Goal: Task Accomplishment & Management: Manage account settings

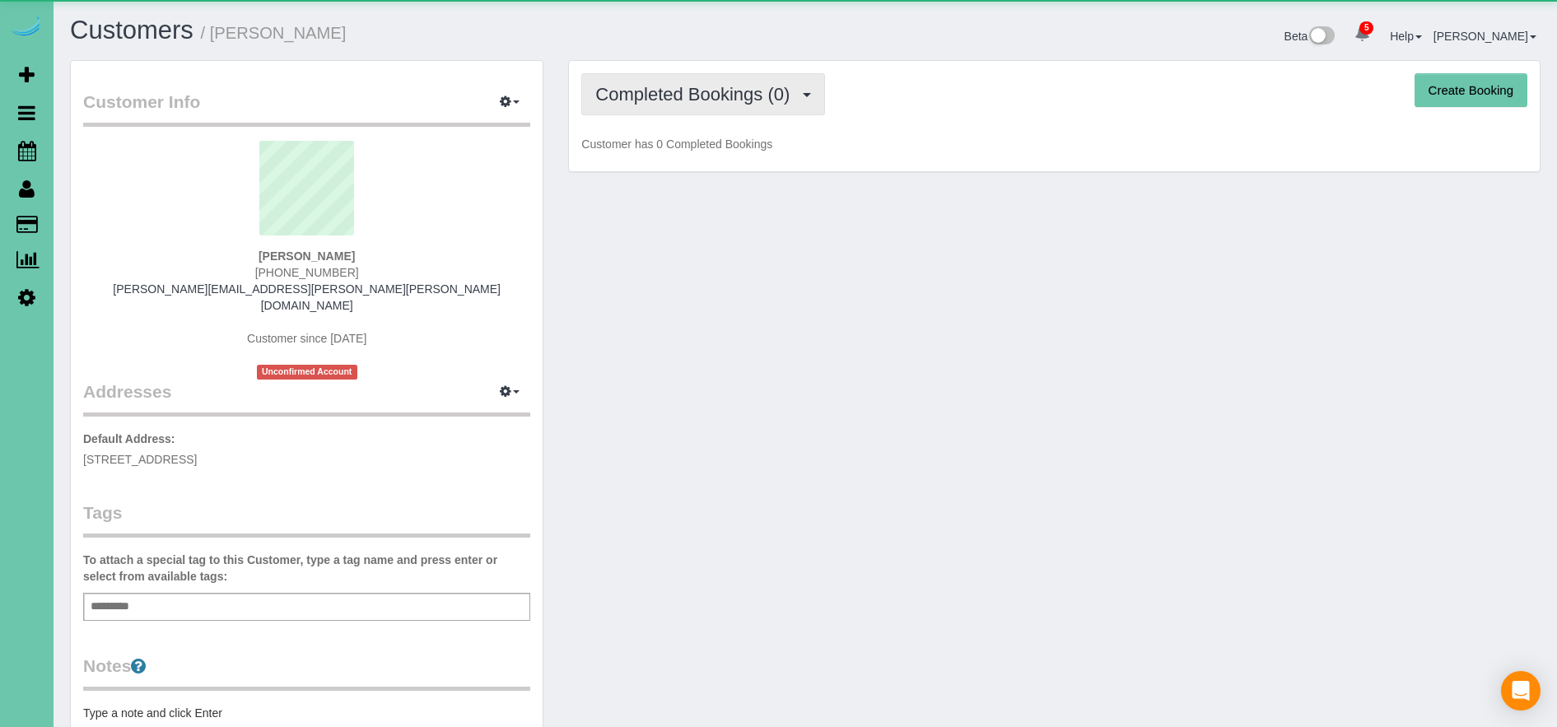
click at [735, 92] on span "Completed Bookings (0)" at bounding box center [696, 94] width 202 height 21
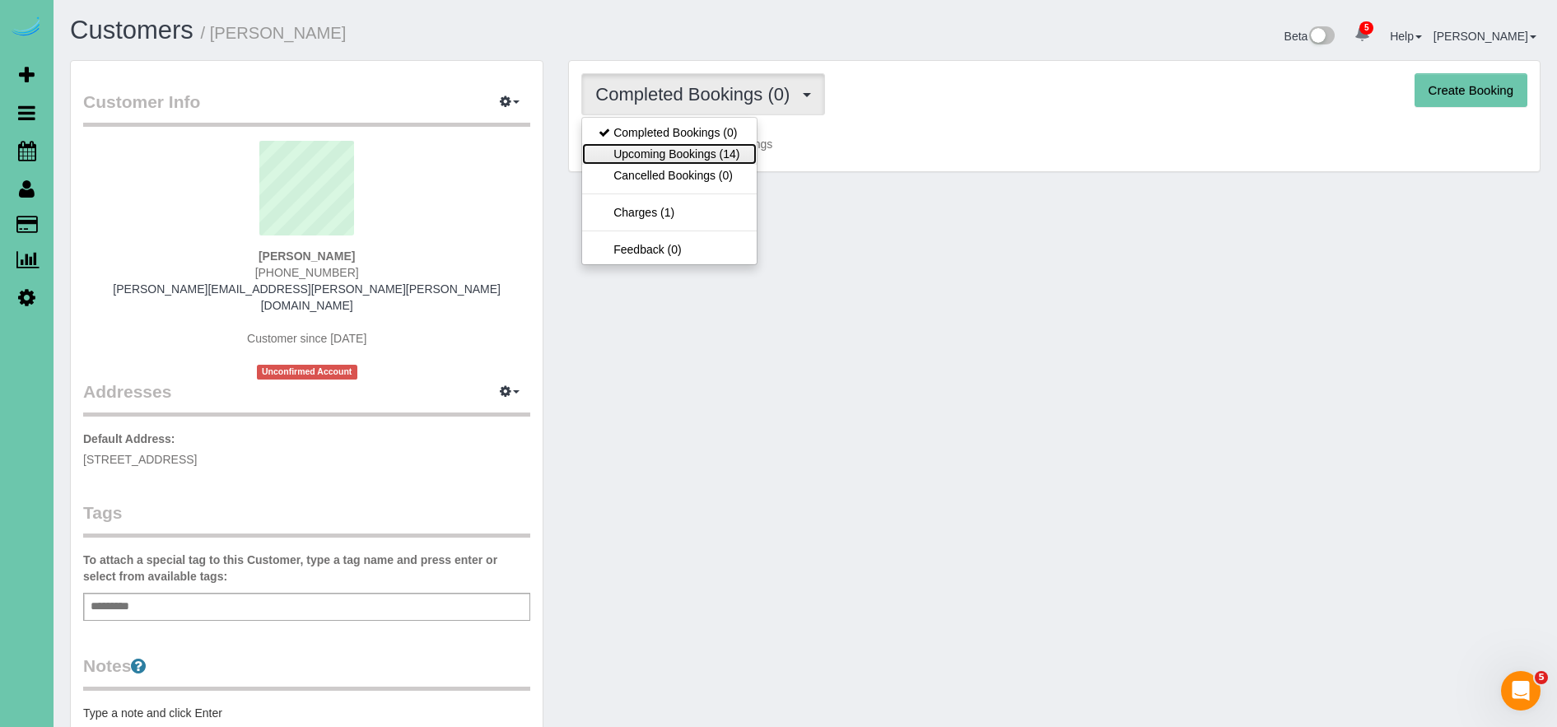
click at [733, 151] on link "Upcoming Bookings (14)" at bounding box center [669, 153] width 174 height 21
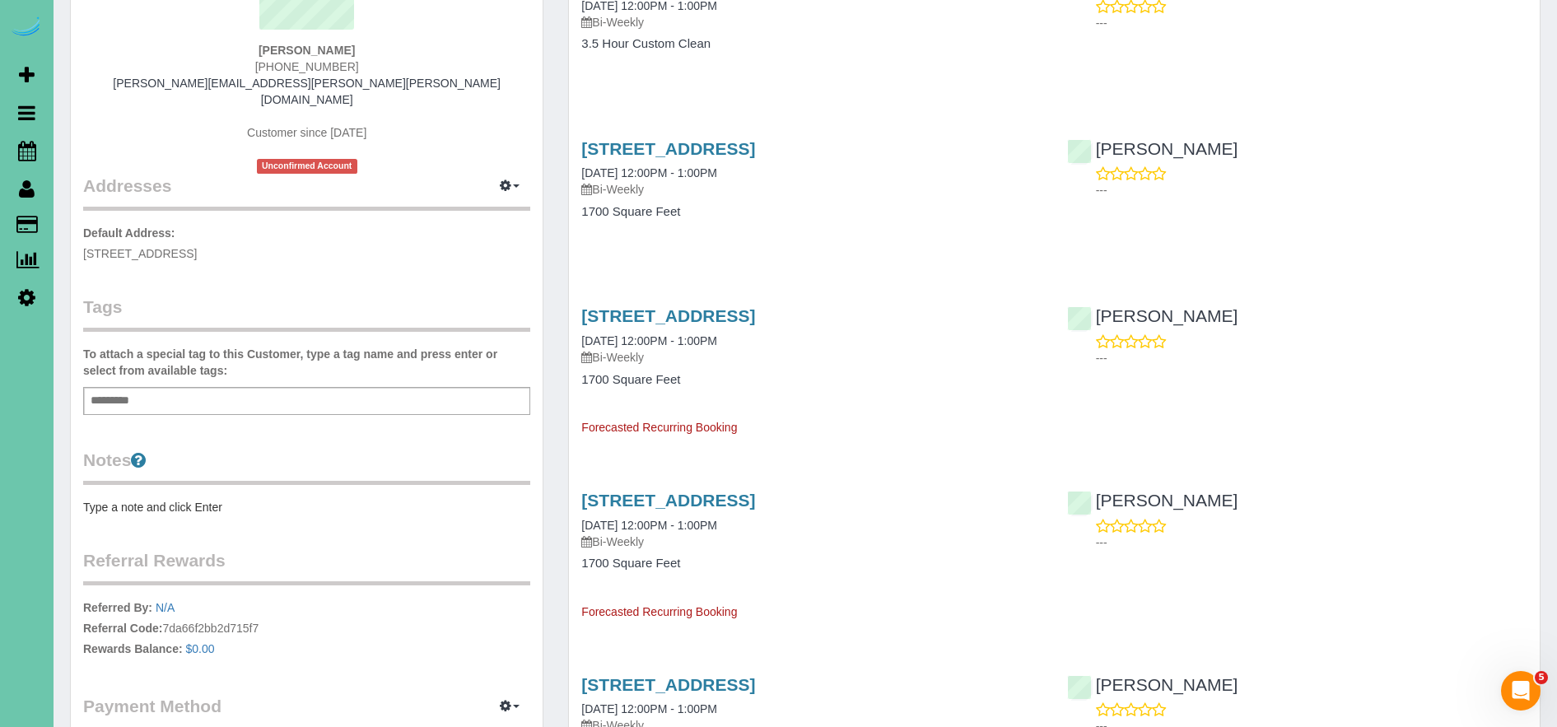
scroll to position [207, 0]
click at [755, 148] on link "[STREET_ADDRESS]" at bounding box center [668, 146] width 174 height 19
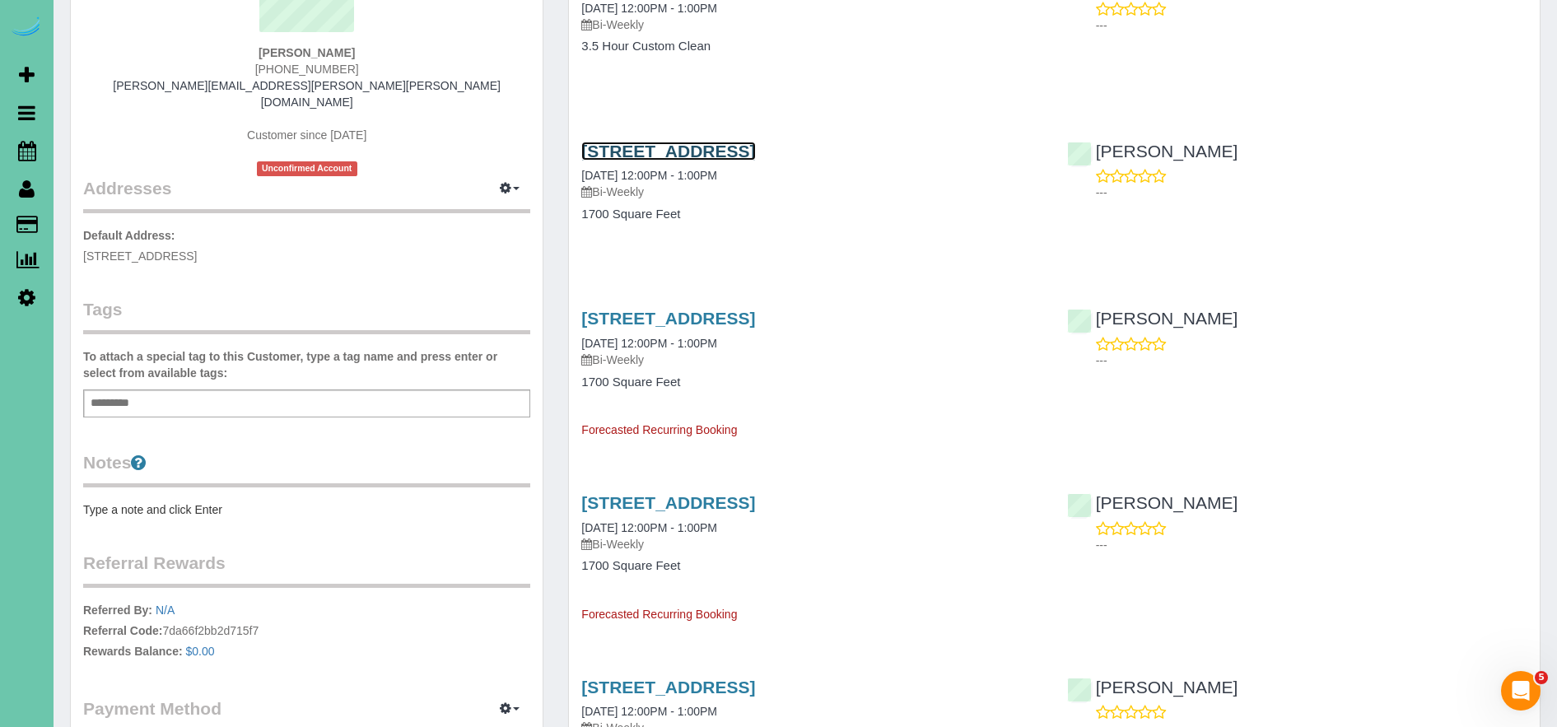
scroll to position [0, 0]
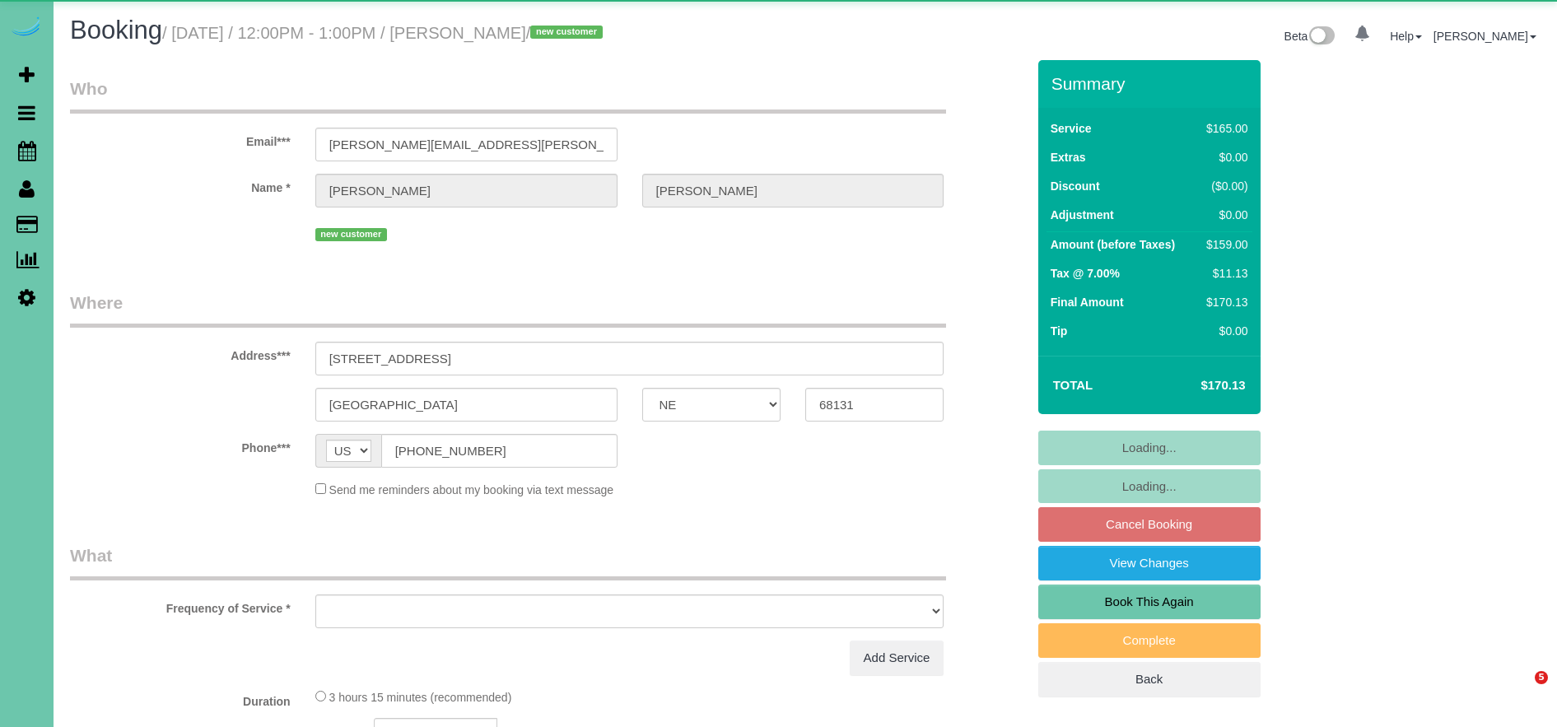
select select "NE"
select select "object:671"
select select "string:fspay-3aae0b1b-4f6c-4191-84f4-5afb0a1fb6d5"
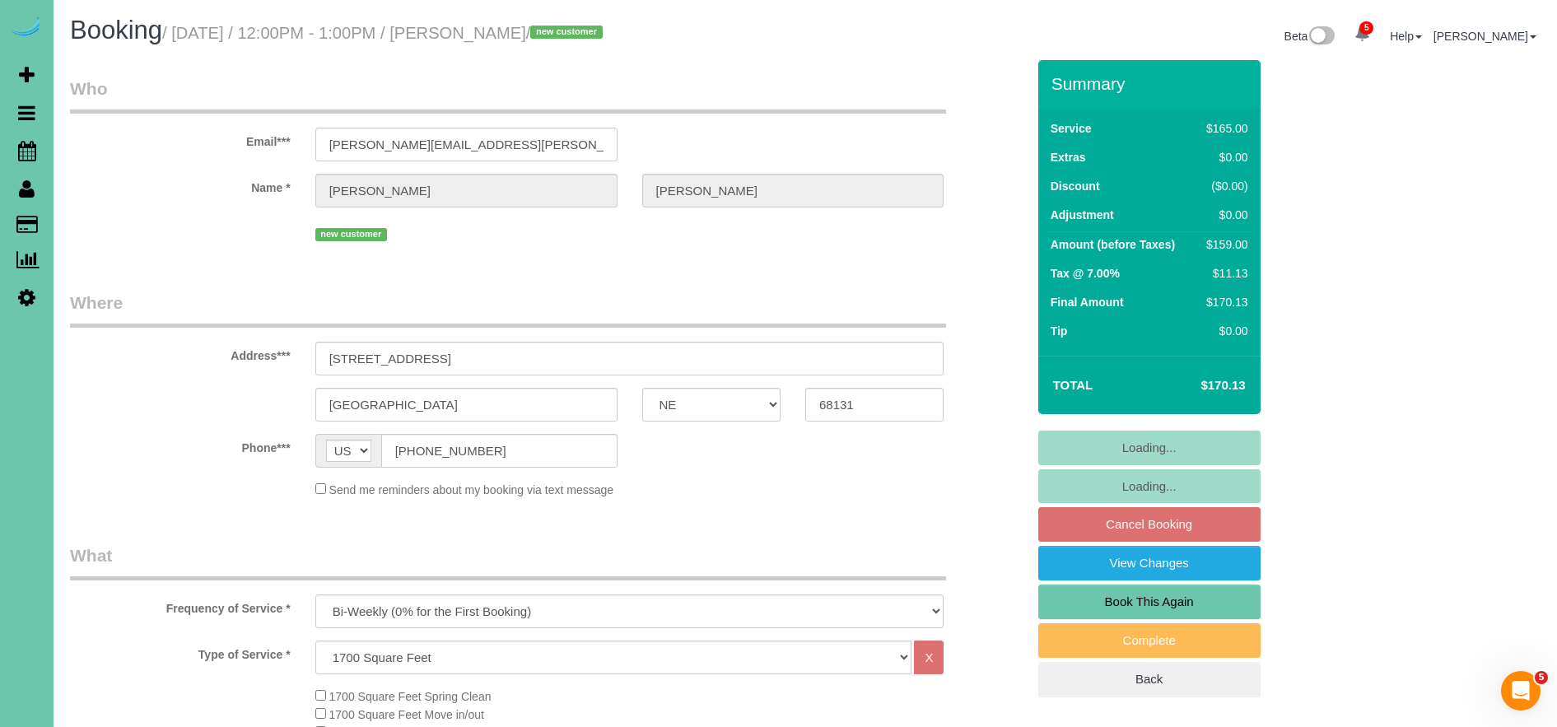
select select "object:960"
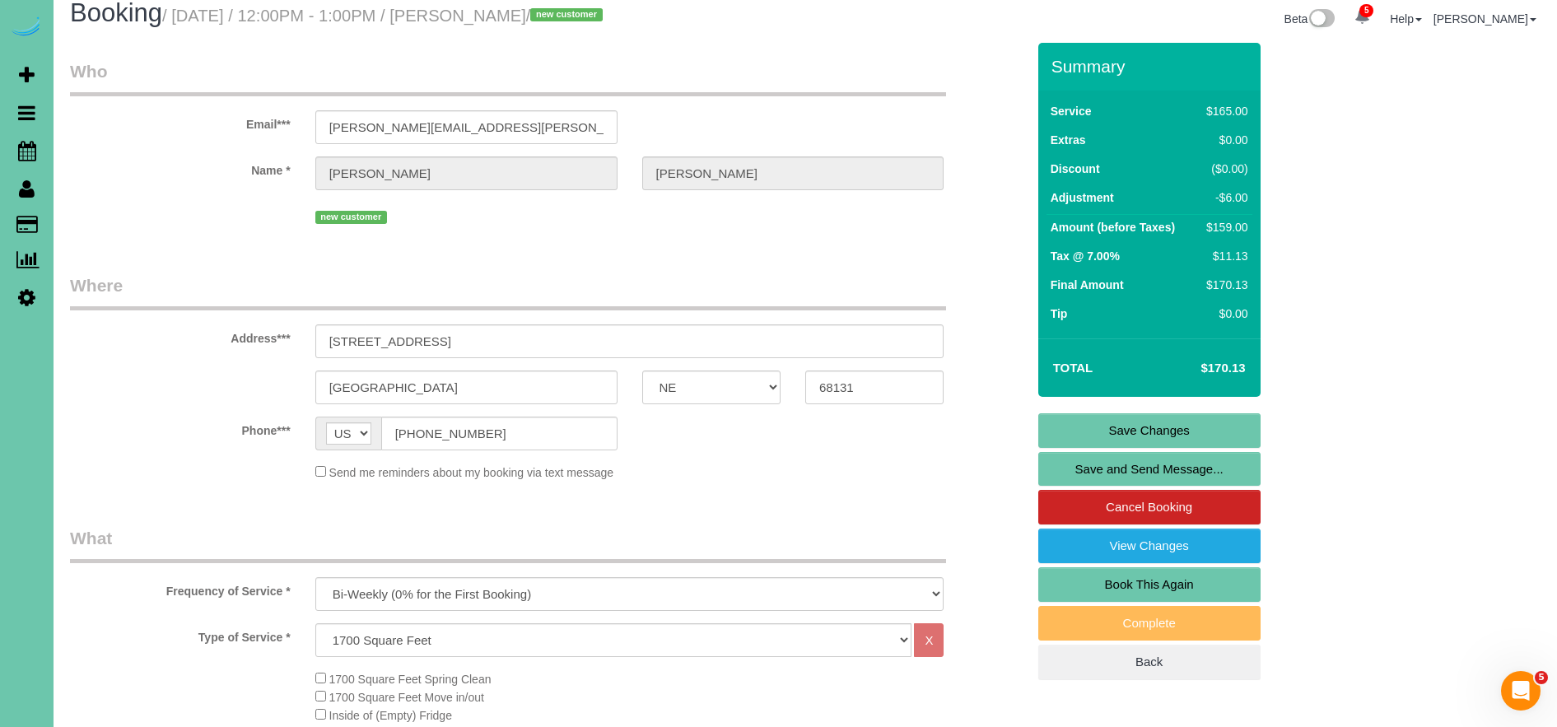
scroll to position [24, 0]
